Goal: Understand process/instructions

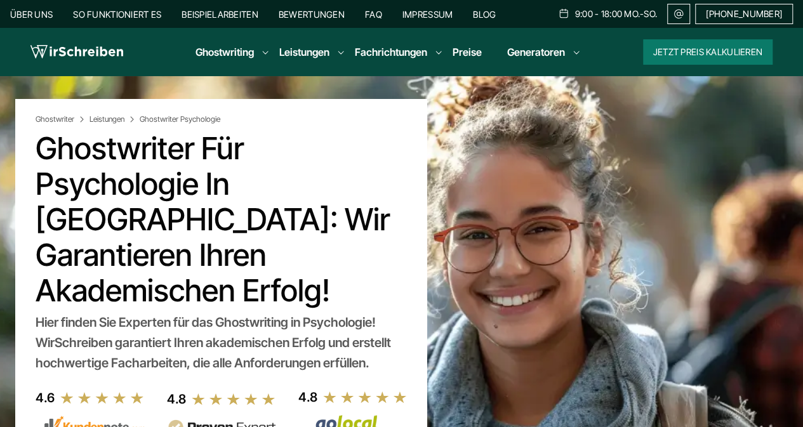
click at [129, 19] on link "So funktioniert es" at bounding box center [117, 14] width 88 height 11
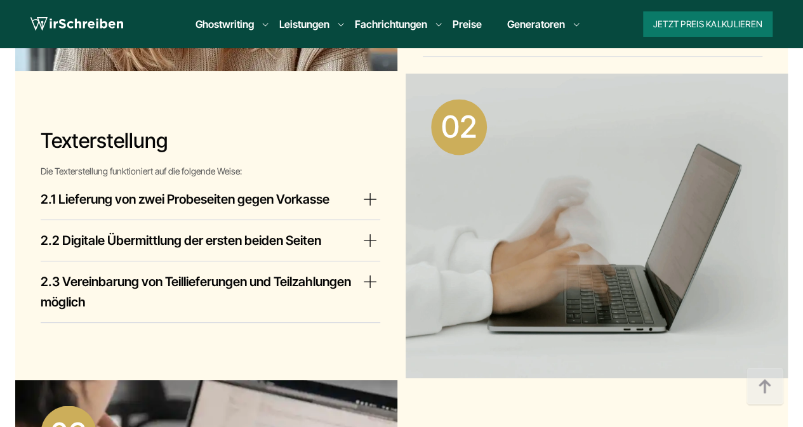
scroll to position [935, 0]
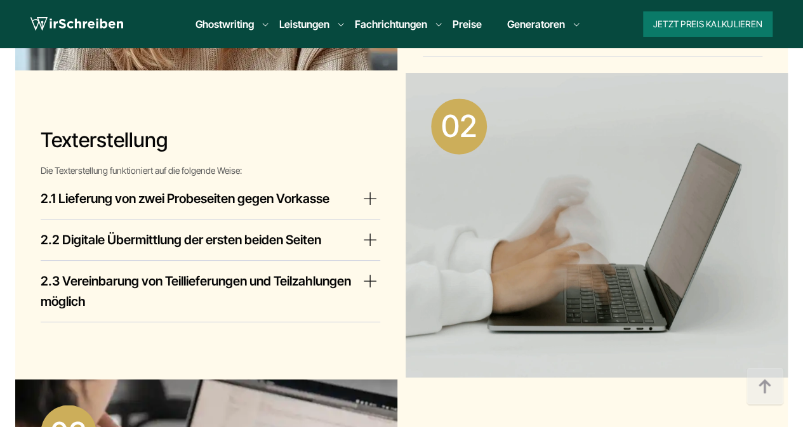
click at [301, 194] on h4 "2.1 Lieferung von zwei Probeseiten gegen Vorkasse" at bounding box center [185, 198] width 289 height 20
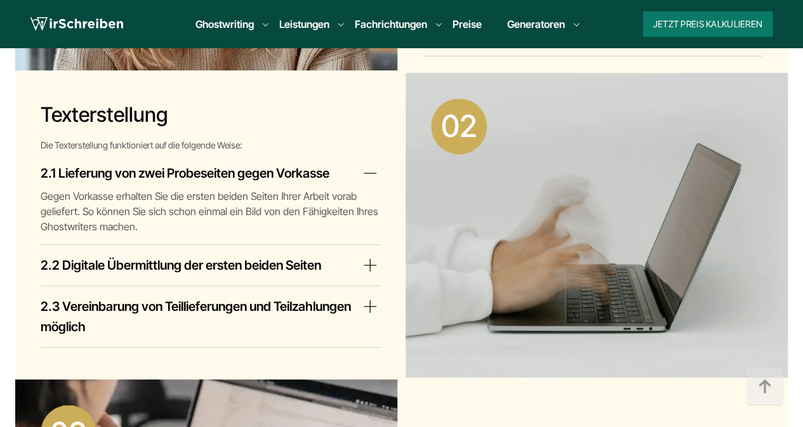
click at [310, 254] on details "2.2 Digitale Übermittlung der ersten beiden Seiten Nachdem Sie uns die Zahlung …" at bounding box center [210, 265] width 339 height 41
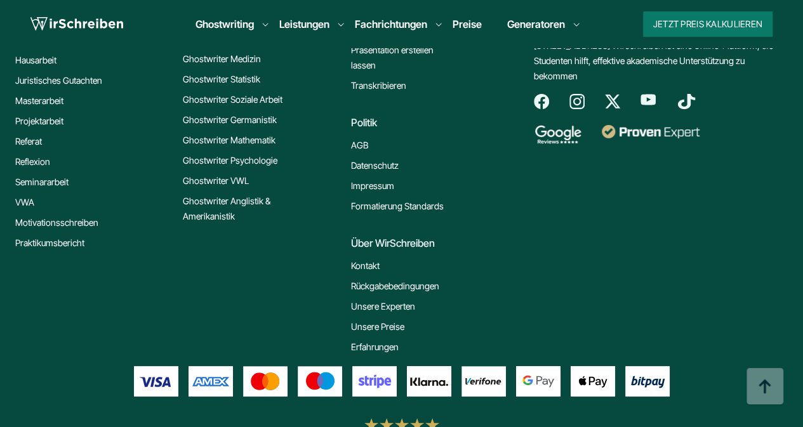
scroll to position [4577, 0]
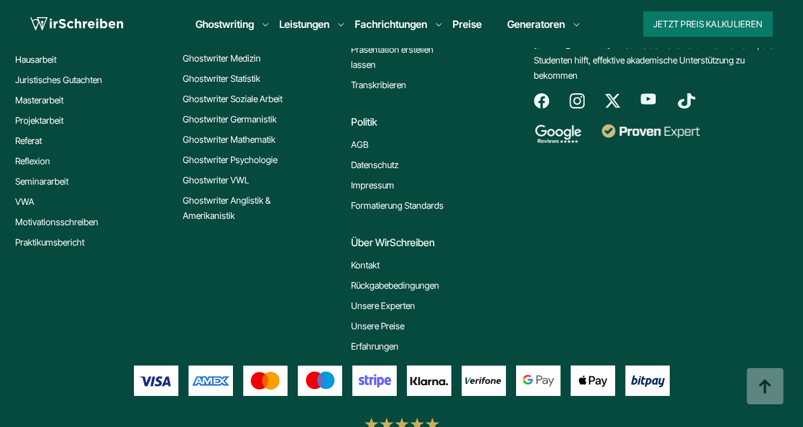
click at [401, 302] on link "Unsere Experten" at bounding box center [383, 305] width 64 height 15
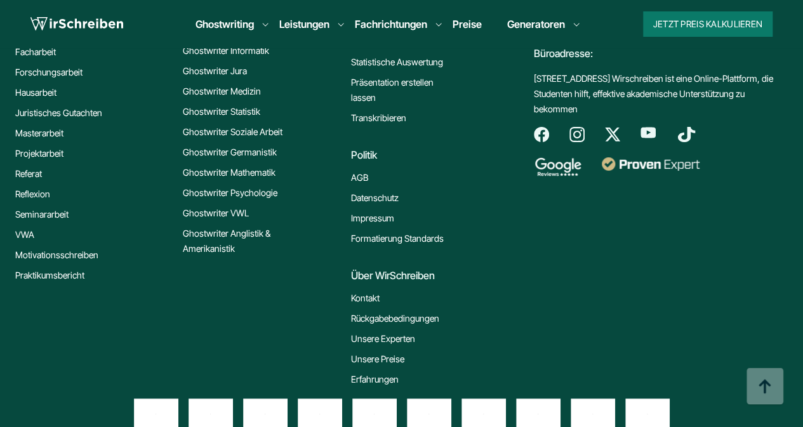
scroll to position [3358, 0]
